Goal: Browse casually

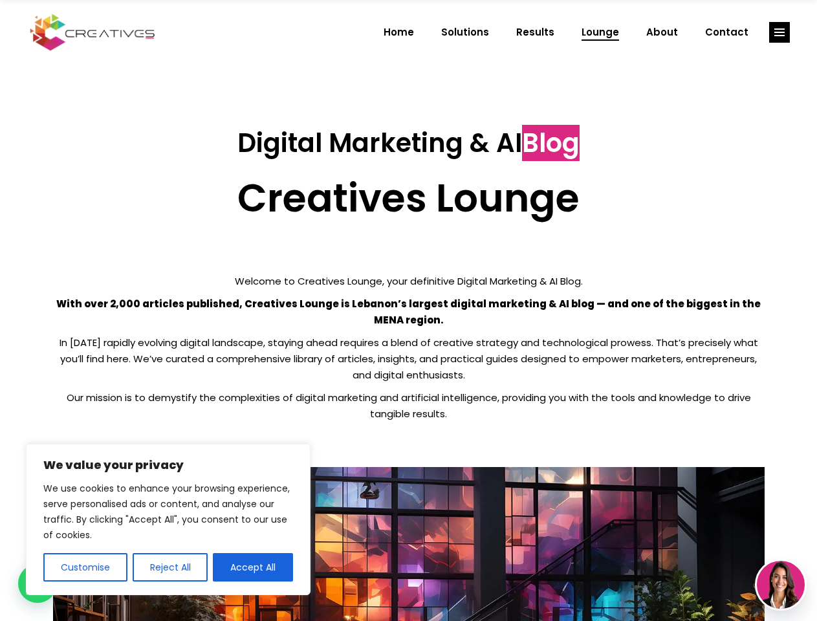
click at [408, 311] on p "With over 2,000 articles published, Creatives Lounge is Lebanon’s largest digit…" at bounding box center [409, 312] width 712 height 32
click at [85, 567] on button "Customise" at bounding box center [85, 567] width 84 height 28
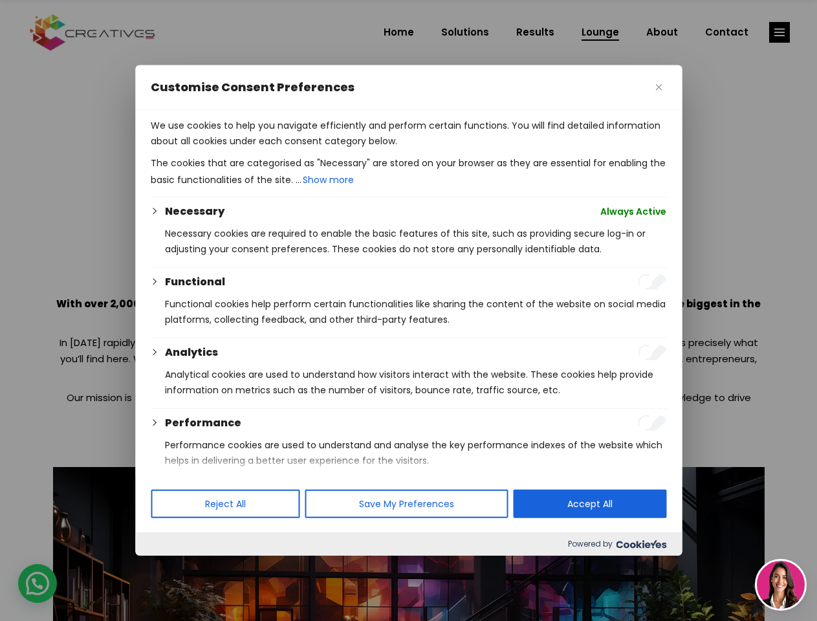
click at [169, 567] on div at bounding box center [408, 310] width 817 height 621
click at [253, 567] on div at bounding box center [408, 310] width 817 height 621
click at [780, 32] on div at bounding box center [408, 310] width 817 height 621
click at [781, 585] on img at bounding box center [781, 585] width 48 height 48
